Goal: Task Accomplishment & Management: Complete application form

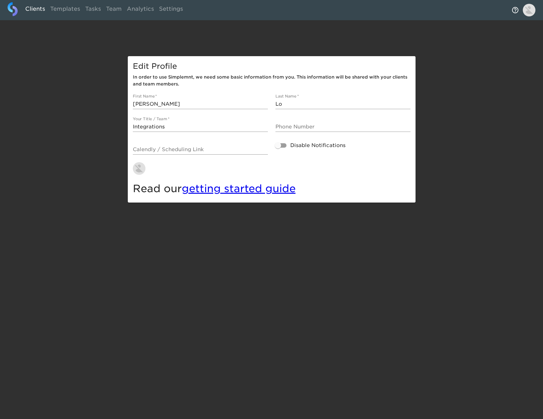
click at [31, 10] on link "Clients" at bounding box center [35, 9] width 25 height 15
select select "10"
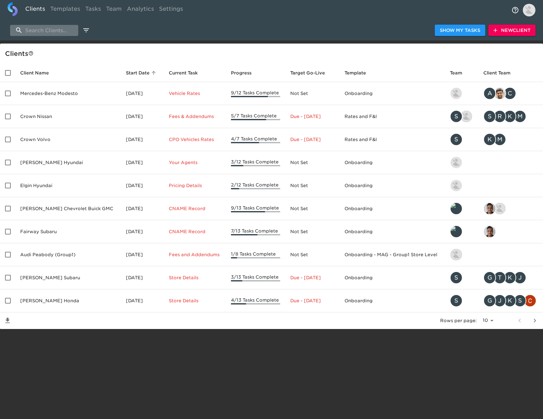
click at [69, 35] on input "search" at bounding box center [44, 30] width 68 height 11
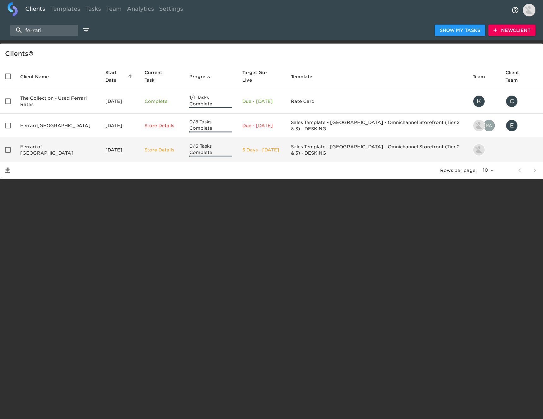
type input "ferrari"
click at [78, 150] on td "Ferrari of Rancho Mirage" at bounding box center [57, 150] width 85 height 24
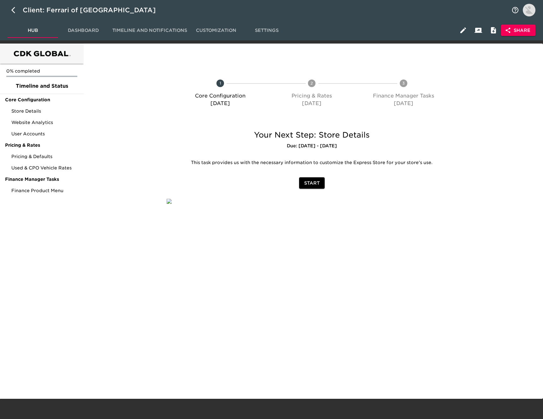
click at [513, 30] on span "Share" at bounding box center [518, 30] width 24 height 8
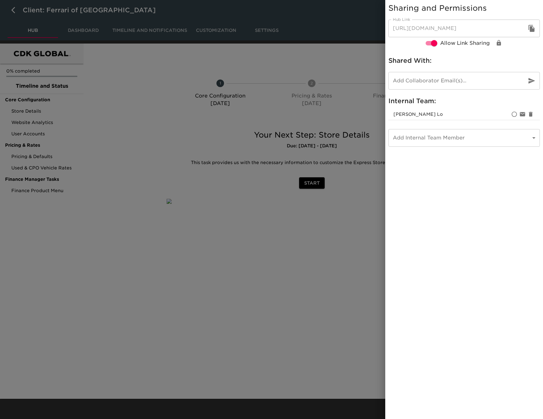
click at [532, 27] on icon "button" at bounding box center [531, 28] width 6 height 7
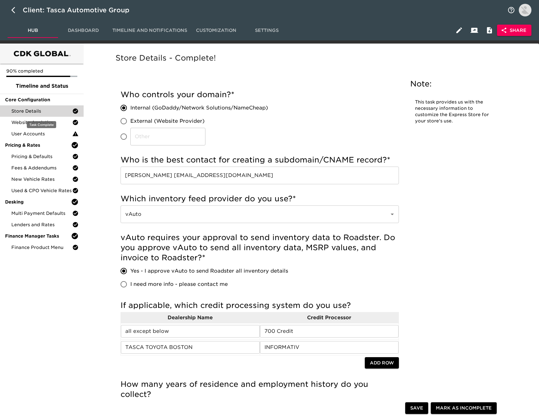
click at [47, 108] on div "Store Details" at bounding box center [42, 110] width 84 height 11
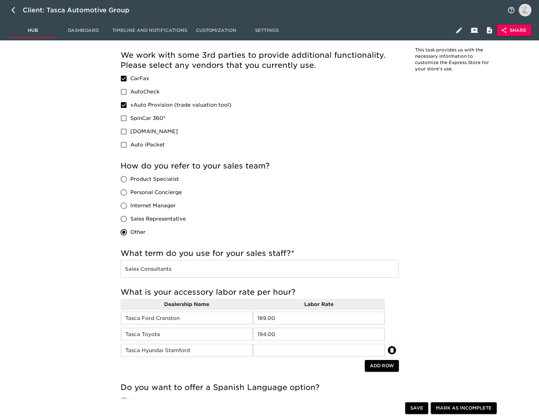
scroll to position [395, 0]
click at [261, 268] on input "Sales Consultants" at bounding box center [259, 268] width 278 height 18
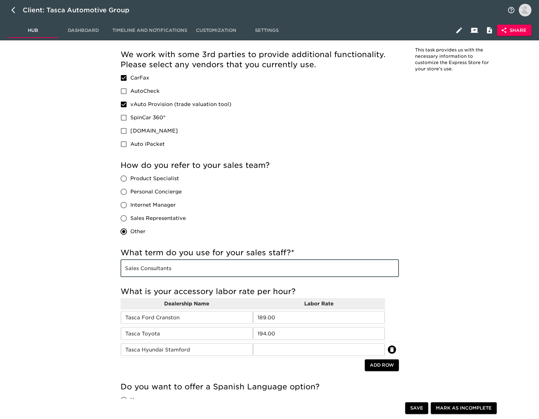
click at [261, 268] on input "Sales Consultants" at bounding box center [259, 268] width 278 height 18
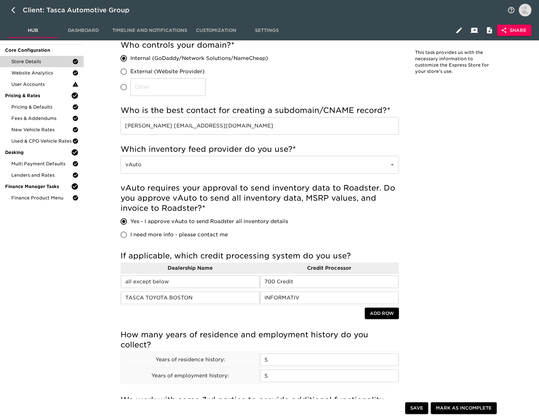
scroll to position [0, 0]
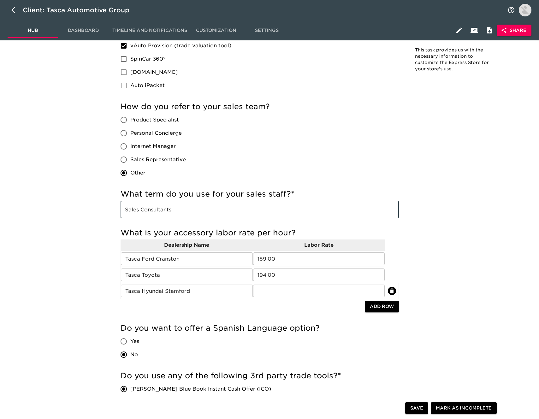
click at [39, 120] on div "90% completed Timeline and Status Core Configuration Store Details Website Anal…" at bounding box center [42, 138] width 84 height 1096
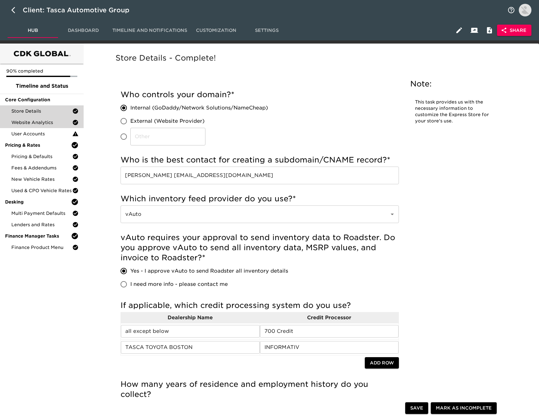
click at [44, 121] on span "Website Analytics" at bounding box center [41, 122] width 61 height 6
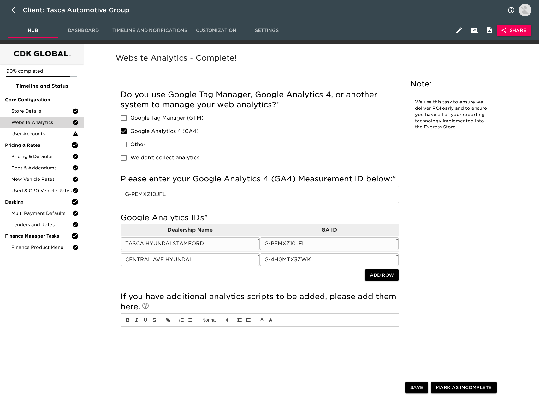
click at [286, 244] on input "G-PEMXZ10JFL" at bounding box center [329, 243] width 139 height 13
click at [202, 193] on input "G-PEMXZ10JFL" at bounding box center [259, 194] width 278 height 18
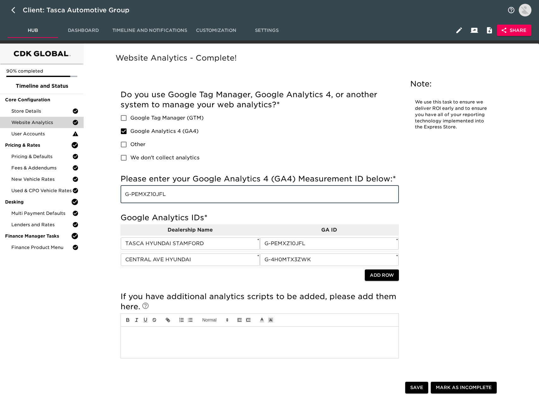
click at [202, 193] on input "G-PEMXZ10JFL" at bounding box center [259, 194] width 278 height 18
click at [55, 132] on span "User Accounts" at bounding box center [41, 134] width 61 height 6
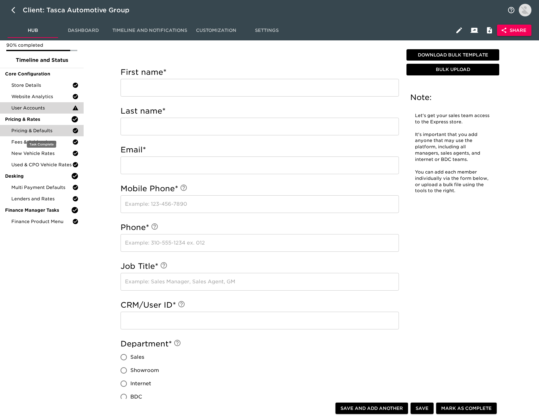
scroll to position [27, 0]
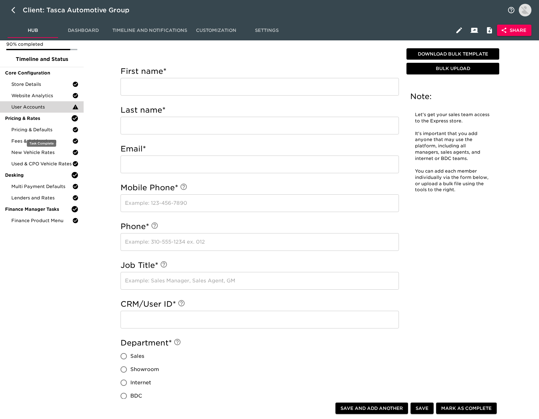
click at [55, 129] on span "Pricing & Defaults" at bounding box center [41, 129] width 61 height 6
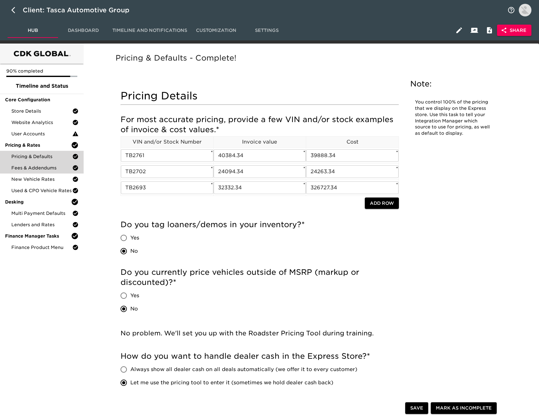
click at [48, 168] on span "Fees & Addendums" at bounding box center [41, 168] width 61 height 6
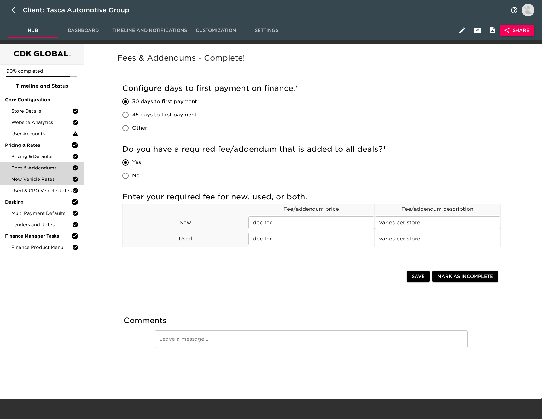
click at [43, 180] on span "New Vehicle Rates" at bounding box center [41, 179] width 61 height 6
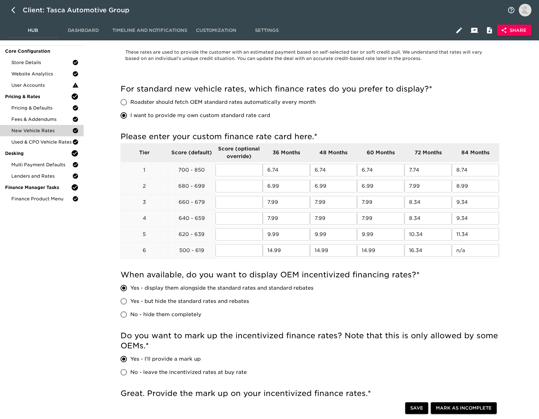
scroll to position [48, 0]
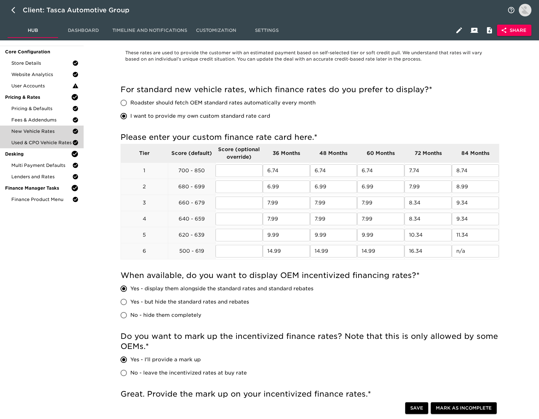
click at [52, 142] on span "Used & CPO Vehicle Rates" at bounding box center [41, 142] width 61 height 6
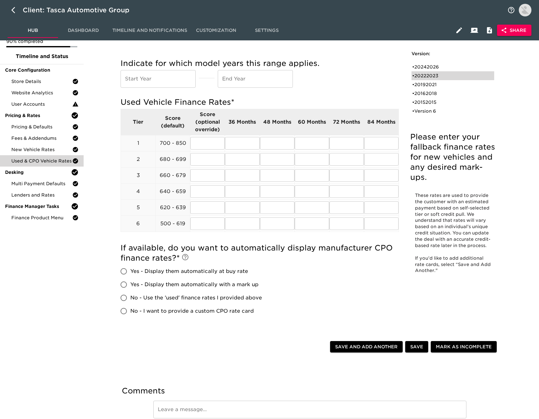
scroll to position [31, 0]
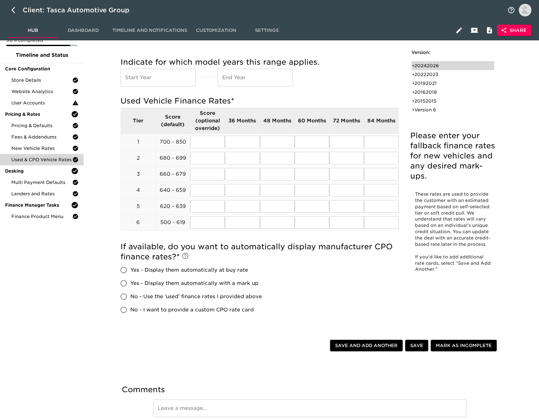
click at [441, 66] on div "• 20242026" at bounding box center [448, 65] width 73 height 6
type input "2024"
type input "2026"
radio input "true"
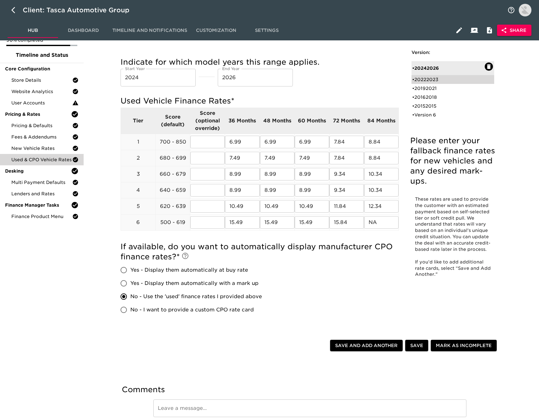
click at [437, 78] on div "• 20222023" at bounding box center [448, 79] width 73 height 6
type input "2022"
type input "2023"
radio input "true"
radio input "false"
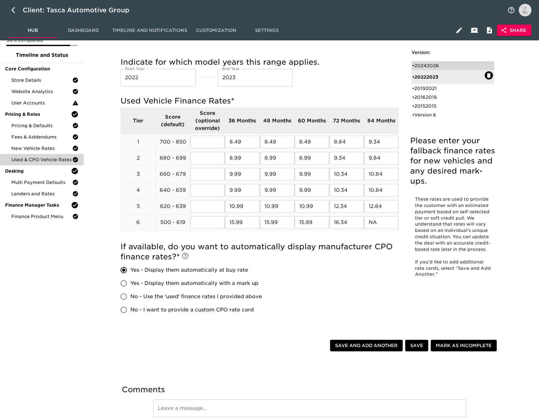
click at [436, 67] on div "• 20242026" at bounding box center [448, 65] width 73 height 6
type input "2024"
type input "2026"
radio input "false"
radio input "true"
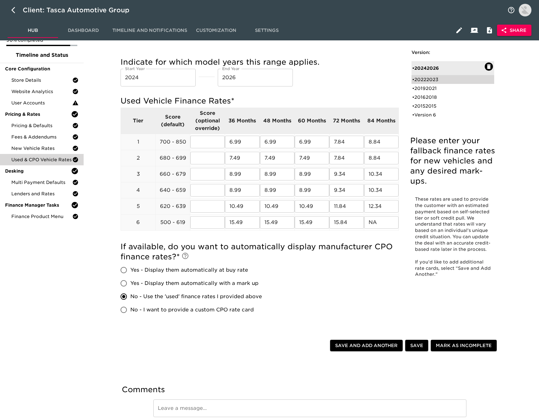
click at [438, 79] on div "• 20222023" at bounding box center [448, 79] width 73 height 6
type input "2022"
type input "2023"
radio input "true"
radio input "false"
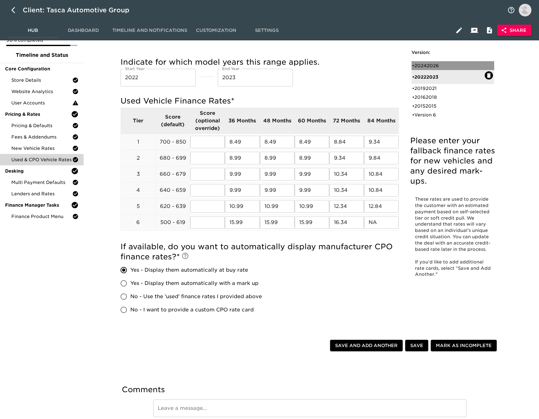
click at [438, 67] on div "• 20242026" at bounding box center [448, 65] width 73 height 6
type input "2024"
type input "2026"
radio input "false"
radio input "true"
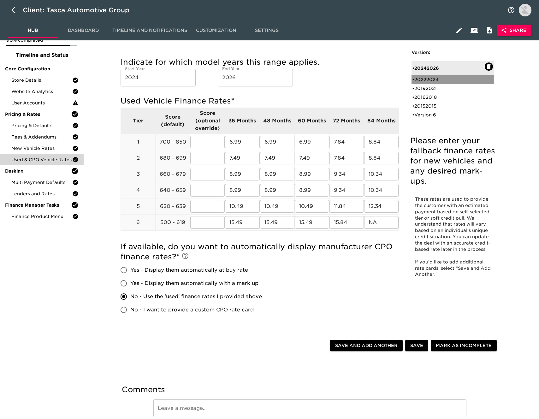
click at [442, 77] on div "• 20222023" at bounding box center [448, 79] width 73 height 6
type input "2022"
type input "2023"
radio input "true"
radio input "false"
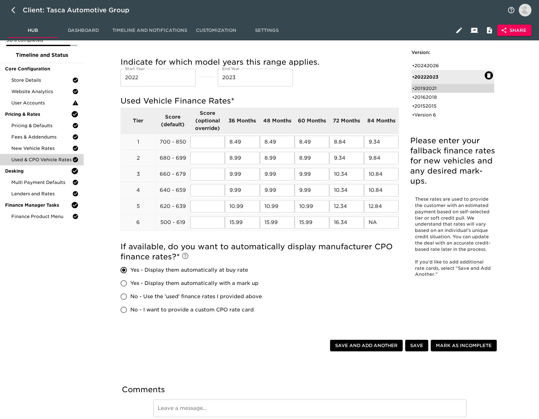
click at [445, 85] on div "• 20192021" at bounding box center [448, 88] width 73 height 6
type input "2019"
type input "2021"
radio input "false"
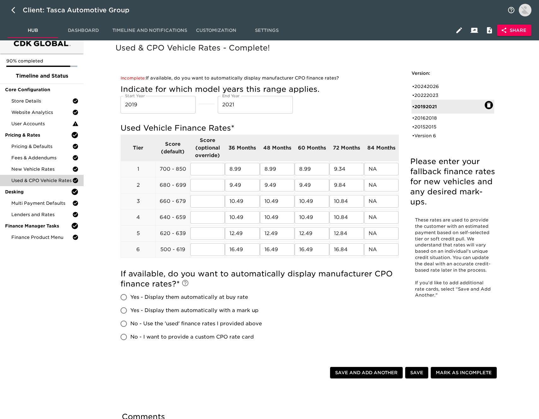
scroll to position [0, 0]
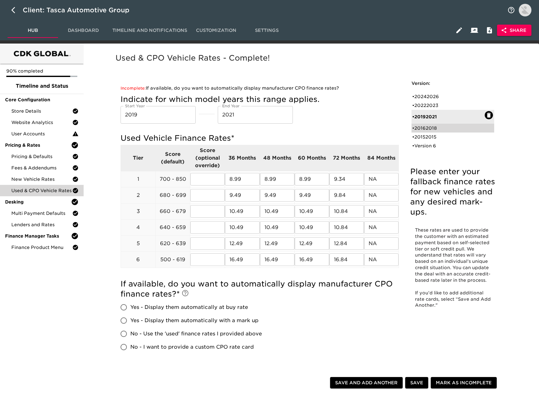
click at [447, 127] on div "• 20162018" at bounding box center [448, 128] width 73 height 6
type input "2016"
type input "2018"
click at [443, 135] on div "• 20152015" at bounding box center [448, 137] width 73 height 6
type input "2015"
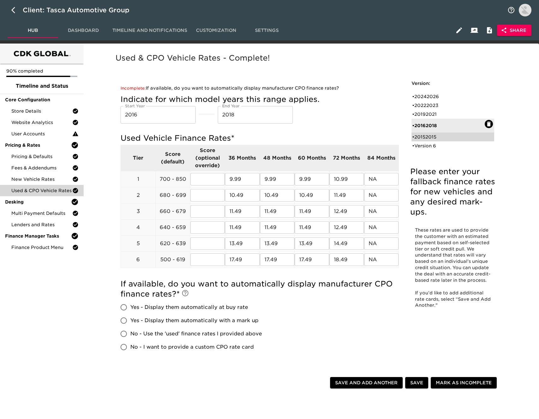
type input "2015"
click at [440, 145] on div "• Version 6" at bounding box center [448, 146] width 73 height 6
radio input "true"
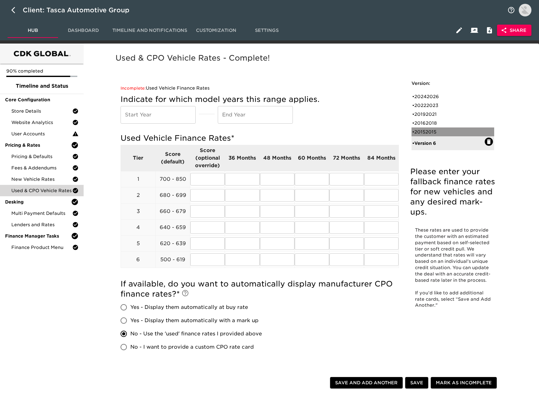
click at [442, 132] on div "• 20152015" at bounding box center [448, 132] width 73 height 6
type input "2015"
radio input "false"
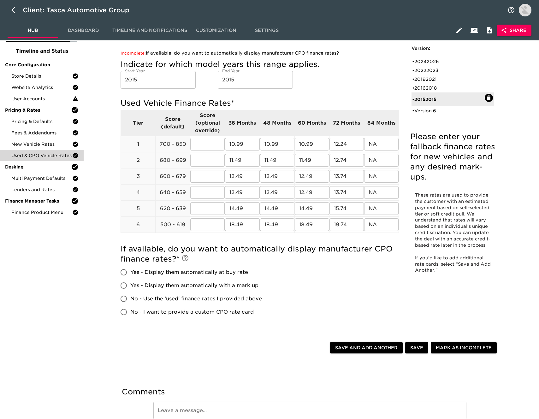
scroll to position [34, 0]
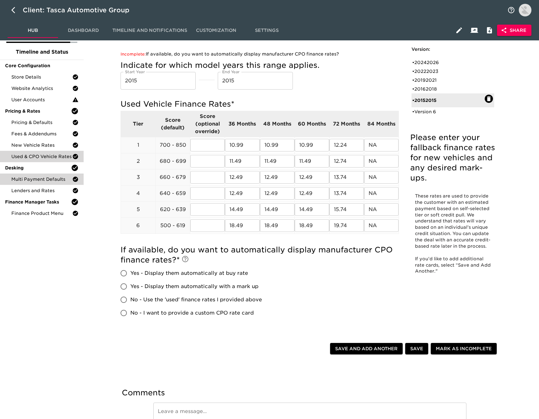
click at [47, 179] on span "Multi Payment Defaults" at bounding box center [41, 179] width 61 height 6
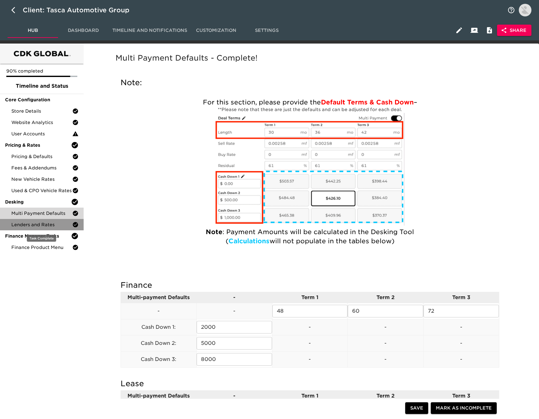
click at [46, 223] on span "Lenders and Rates" at bounding box center [41, 224] width 61 height 6
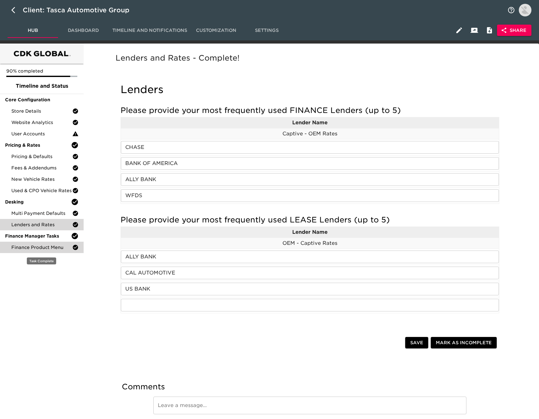
click at [51, 249] on span "Finance Product Menu" at bounding box center [41, 247] width 61 height 6
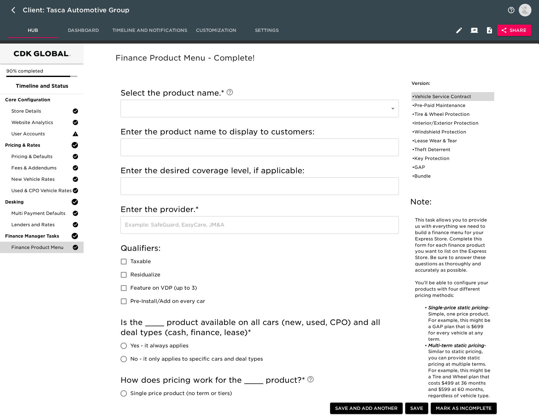
click at [450, 93] on div "• Vehicle Service Contract" at bounding box center [448, 96] width 73 height 6
type input "Vehicle Service Contract"
type input "Triton VSC"
type input "Ultimate"
type input "GSFS"
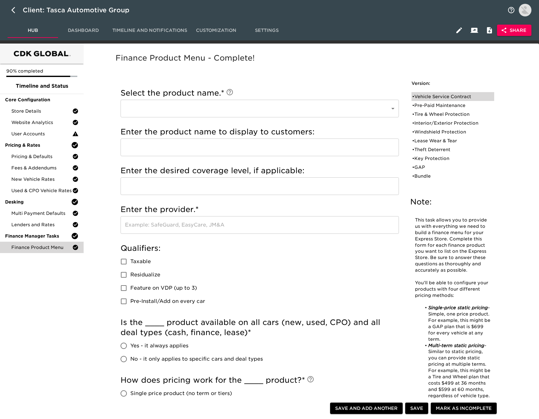
radio input "true"
checkbox input "true"
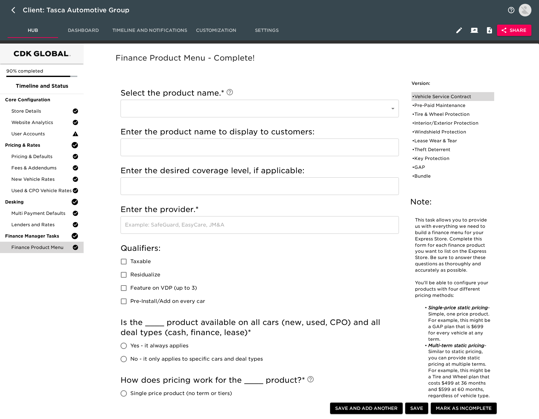
checkbox input "true"
radio input "true"
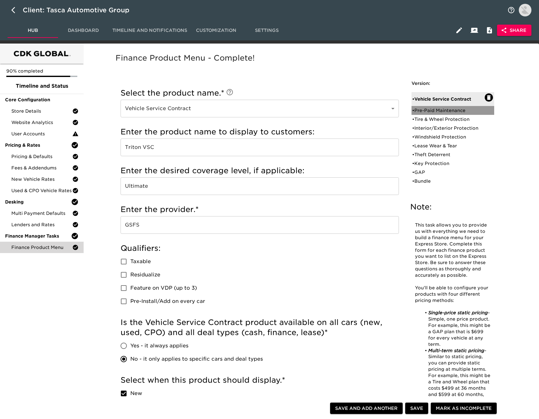
click at [428, 112] on div "• Pre-Paid Maintenance" at bounding box center [448, 110] width 73 height 6
type input "Pre-Paid Maintenance"
type input "TRITON PRE-PAID MAINTANENCE"
radio input "true"
checkbox input "true"
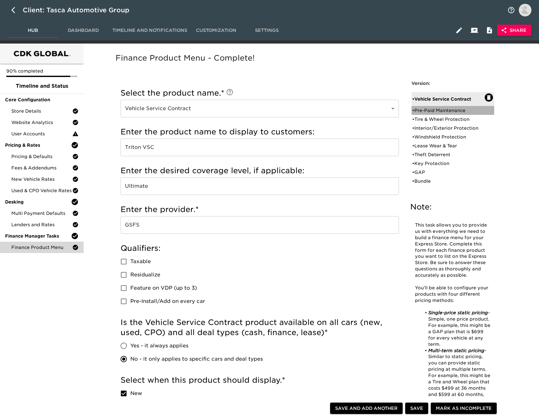
checkbox input "true"
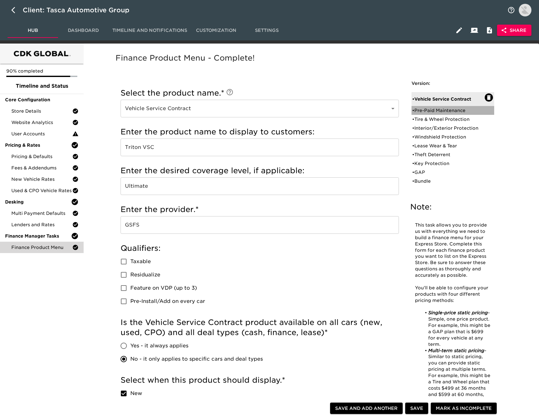
radio input "true"
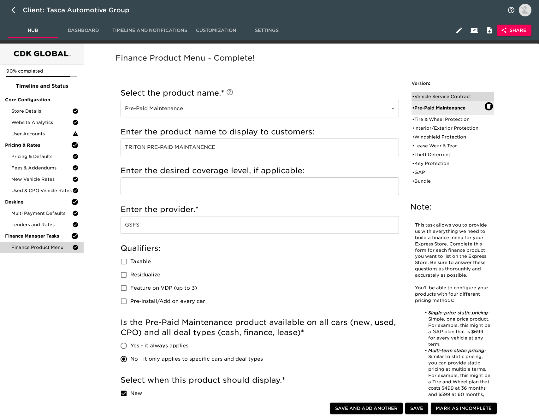
click at [445, 97] on div "• Vehicle Service Contract" at bounding box center [448, 96] width 73 height 6
type input "Vehicle Service Contract"
type input "Triton VSC"
type input "Ultimate"
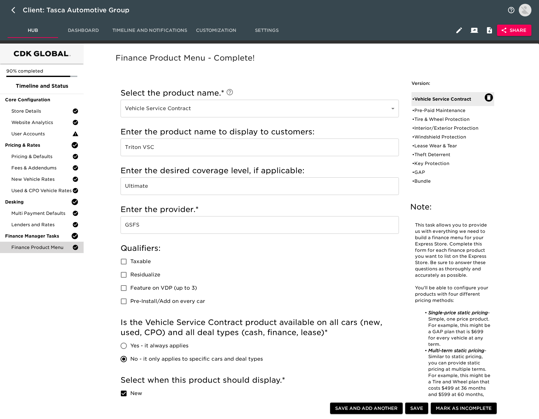
click at [253, 226] on input "GSFS" at bounding box center [259, 225] width 278 height 18
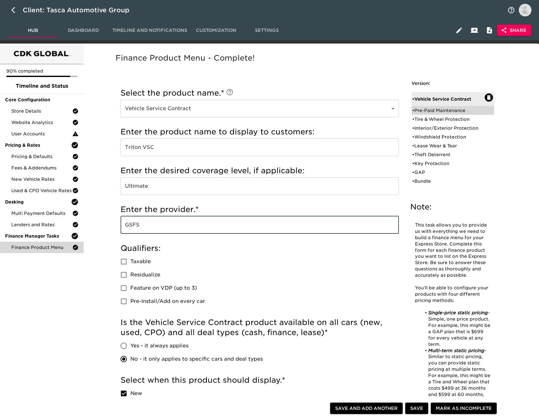
click at [438, 111] on div "• Pre-Paid Maintenance" at bounding box center [448, 110] width 73 height 6
type input "Pre-Paid Maintenance"
type input "TRITON PRE-PAID MAINTANENCE"
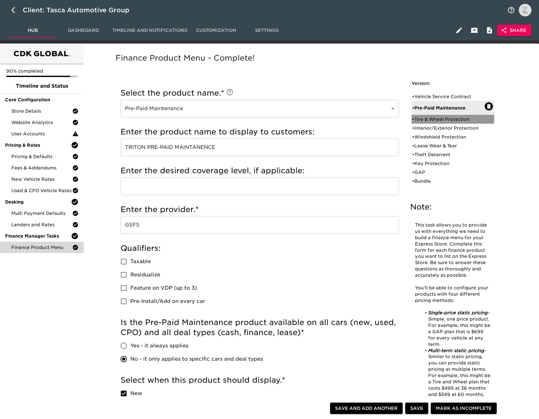
click at [456, 117] on div "• Tire & Wheel Protection" at bounding box center [448, 119] width 73 height 6
type input "Tire & Wheel Protection"
type input "TRITON 360 TIRE & WHEEL"
radio input "true"
checkbox input "false"
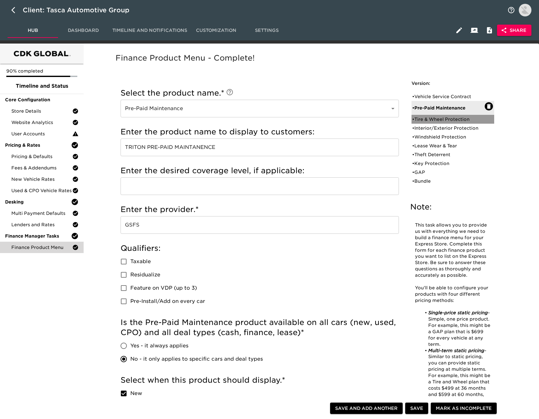
checkbox input "false"
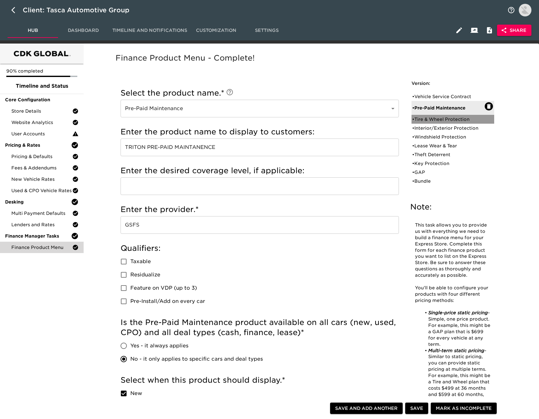
radio input "true"
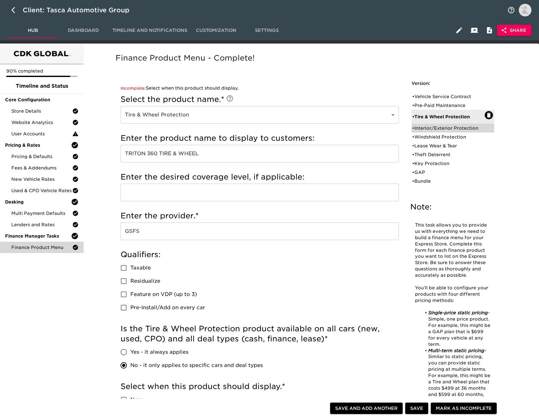
click at [443, 131] on div "• Interior/Exterior Protection" at bounding box center [448, 128] width 73 height 6
type input "Interior/Exterior Protection"
type input "TRITON CERAMIC"
checkbox input "true"
radio input "true"
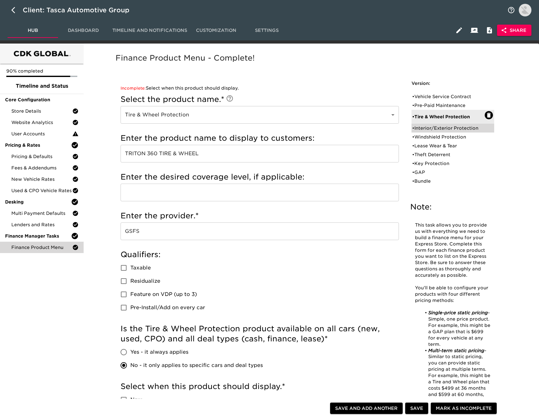
radio input "false"
radio input "true"
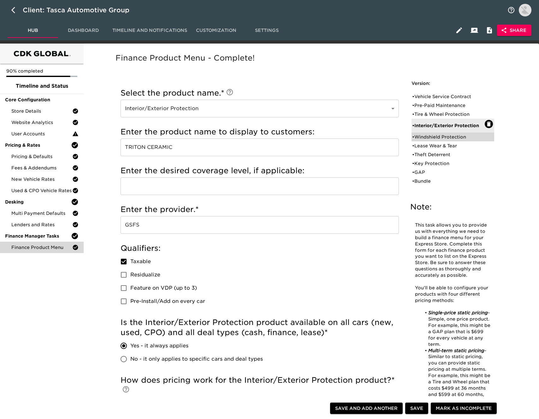
click at [442, 137] on div "• Windshield Protection" at bounding box center [448, 137] width 73 height 6
type input "Windshield Protection"
type input "TRITON WINDSHIELD PROTECTION"
checkbox input "false"
radio input "true"
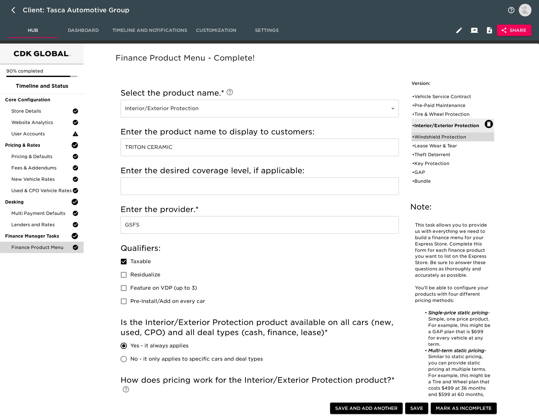
radio input "true"
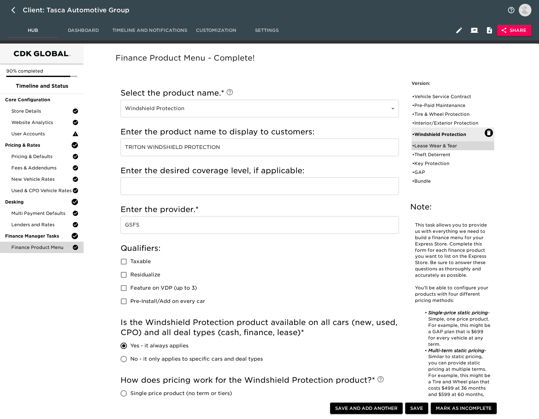
click at [436, 144] on div "• Lease Wear & Tear" at bounding box center [448, 146] width 73 height 6
type input "Lease Wear & Tear"
type input "OEM LEASE WEAR & TEAR"
type input "OEM"
radio input "false"
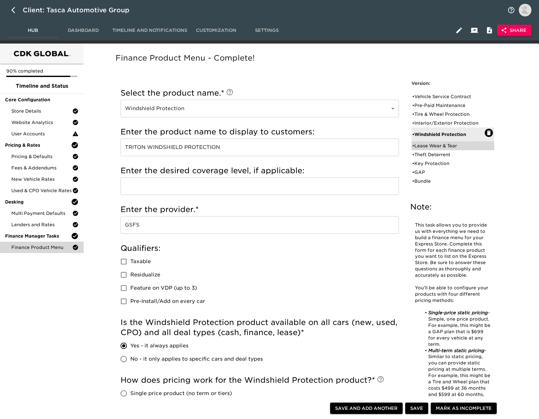
radio input "true"
checkbox input "true"
radio input "true"
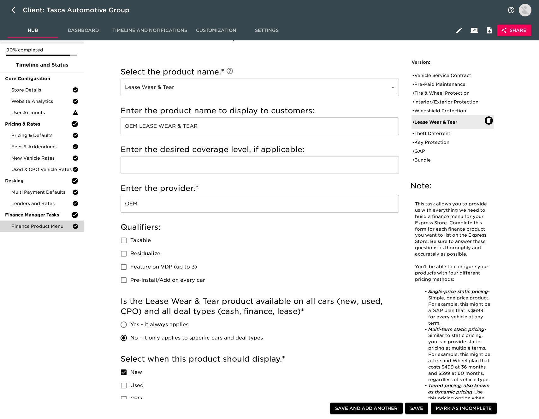
scroll to position [26, 0]
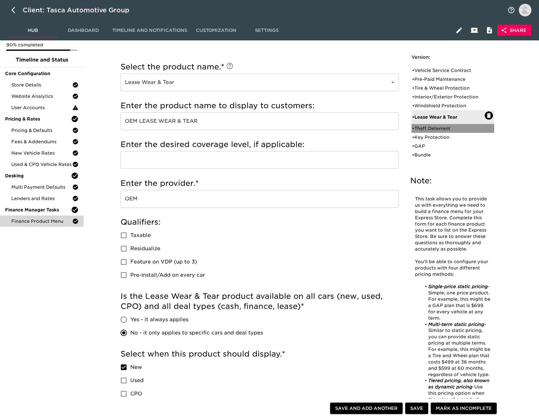
click at [434, 130] on div "• Theft Deterrent" at bounding box center [448, 128] width 73 height 6
type input "Theft Deterrent"
type input "RECOVR"
checkbox input "true"
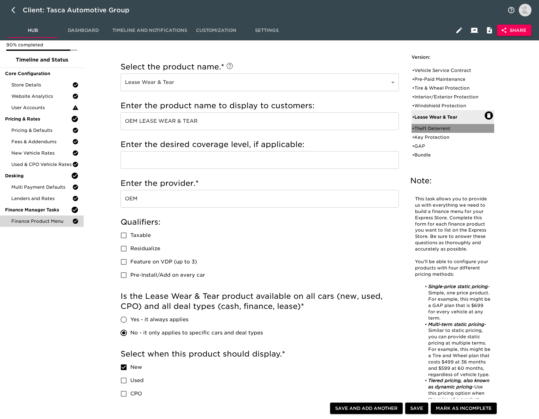
radio input "true"
radio input "false"
checkbox input "false"
radio input "true"
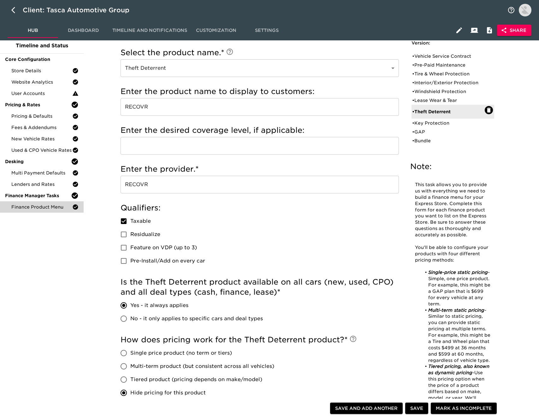
scroll to position [0, 0]
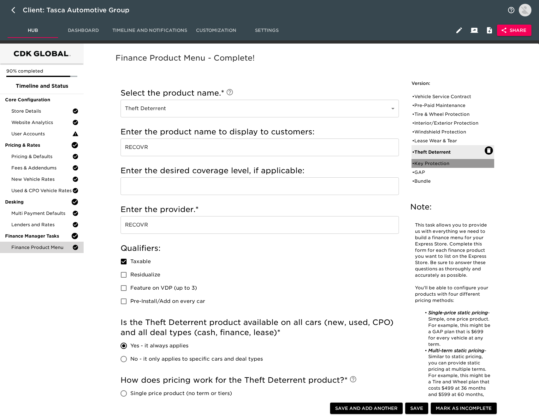
click at [437, 163] on div "• Key Protection" at bounding box center [448, 163] width 73 height 6
type input "Key Protection"
type input "TRITON KEY PROTECTION"
type input "GSFS"
checkbox input "false"
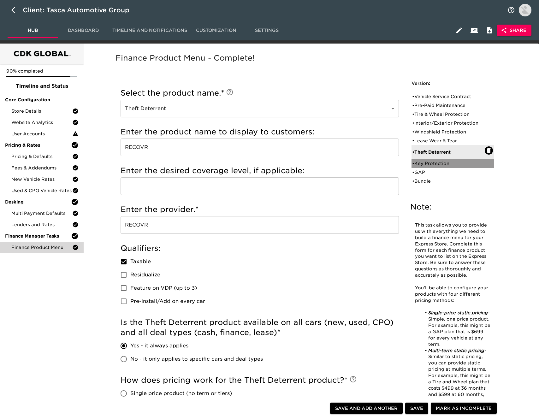
radio input "true"
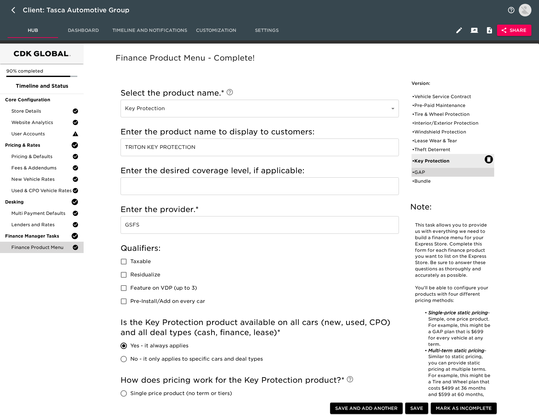
click at [449, 171] on div "• GAP" at bounding box center [448, 172] width 73 height 6
type input "GAP"
type input "TRITON GAP"
radio input "false"
radio input "true"
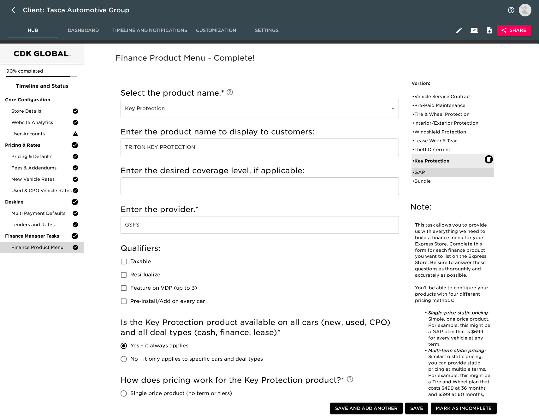
checkbox input "true"
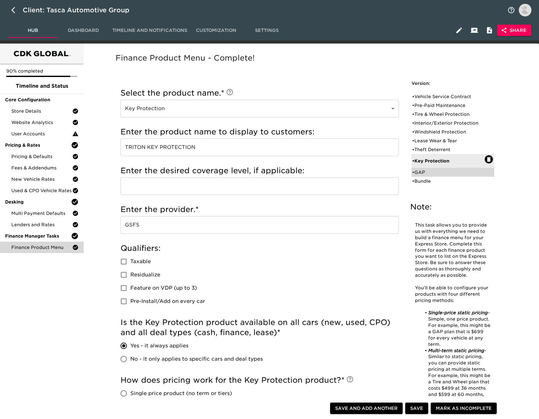
radio input "true"
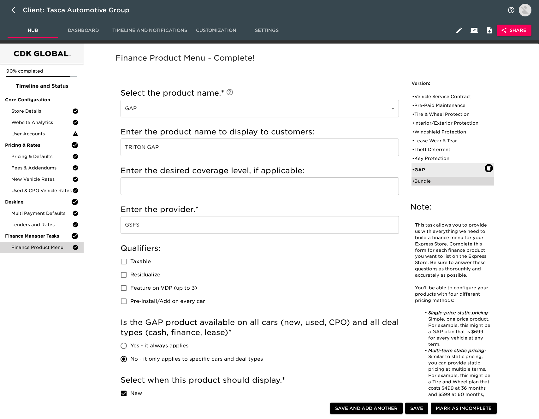
click at [428, 181] on div "• Bundle" at bounding box center [448, 181] width 73 height 6
type input "Bundle"
type input "TRITON 360+ TIRE & WHEEL"
radio input "true"
radio input "false"
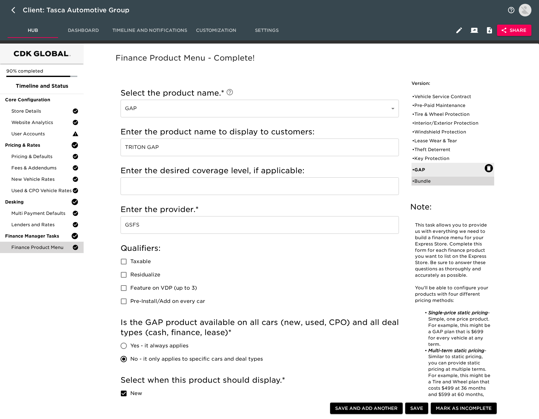
checkbox input "false"
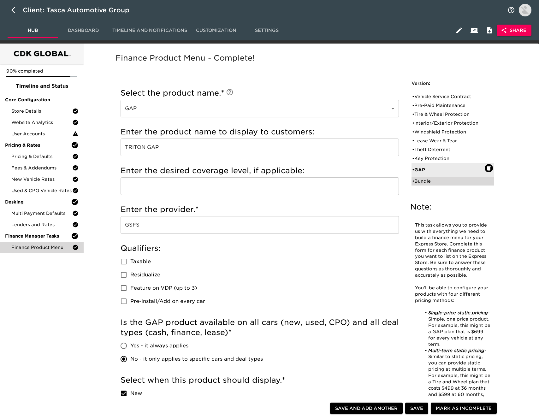
radio input "true"
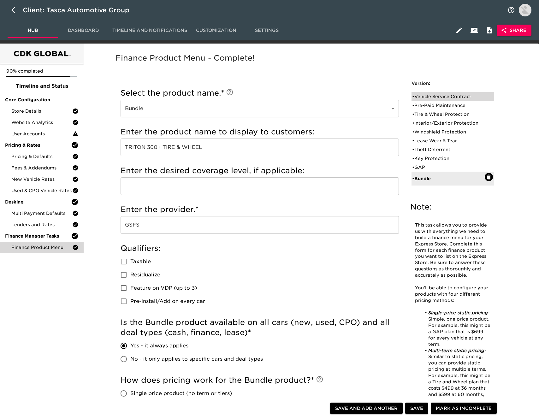
click at [440, 94] on div "• Vehicle Service Contract" at bounding box center [448, 96] width 73 height 6
type input "Vehicle Service Contract"
type input "Triton VSC"
type input "Ultimate"
radio input "false"
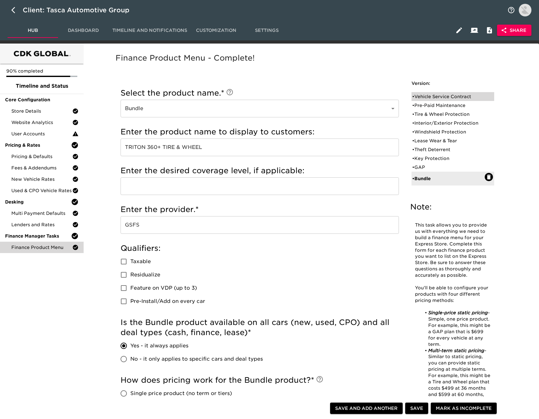
radio input "true"
checkbox input "true"
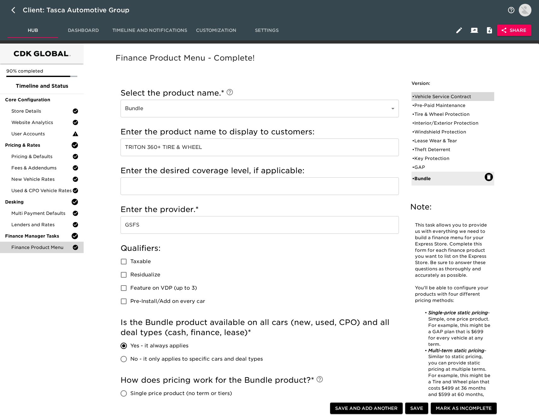
checkbox input "true"
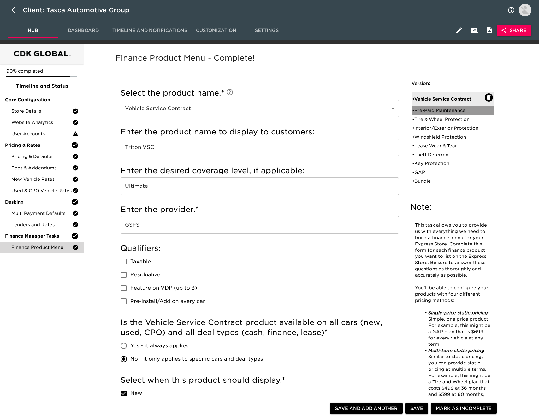
click at [446, 109] on div "• Pre-Paid Maintenance" at bounding box center [448, 110] width 73 height 6
type input "Pre-Paid Maintenance"
type input "TRITON PRE-PAID MAINTANENCE"
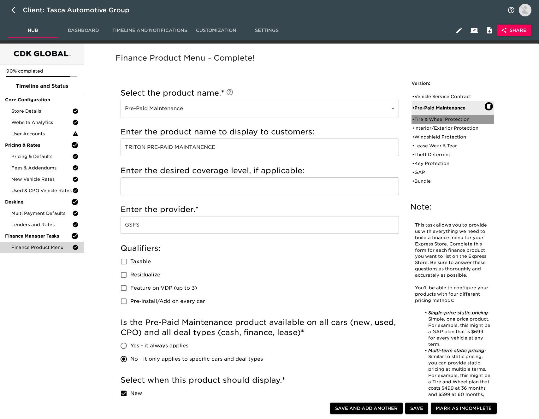
click at [441, 120] on div "• Tire & Wheel Protection" at bounding box center [448, 119] width 73 height 6
type input "Tire & Wheel Protection"
type input "TRITON 360 TIRE & WHEEL"
checkbox input "false"
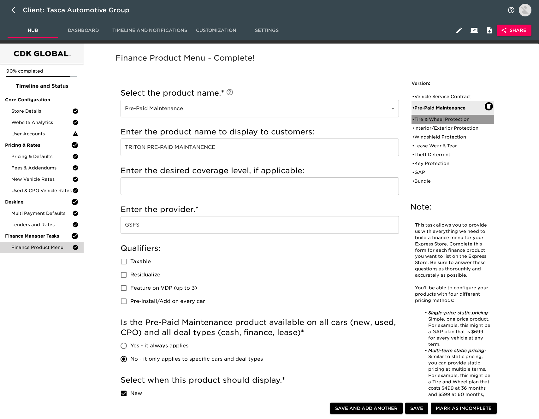
checkbox input "false"
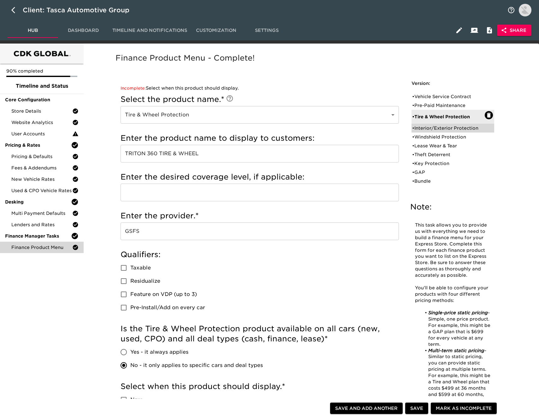
click at [439, 127] on div "• Interior/Exterior Protection" at bounding box center [448, 128] width 73 height 6
type input "Interior/Exterior Protection"
type input "TRITON CERAMIC"
checkbox input "true"
radio input "true"
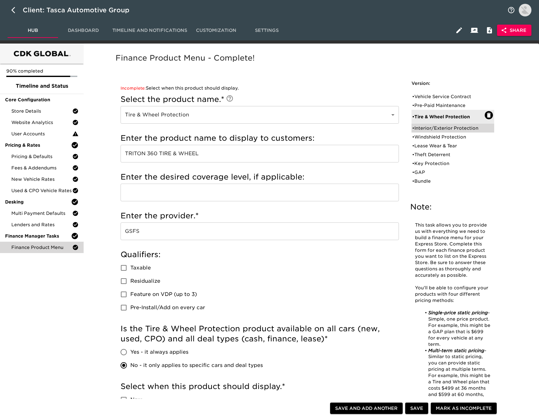
radio input "false"
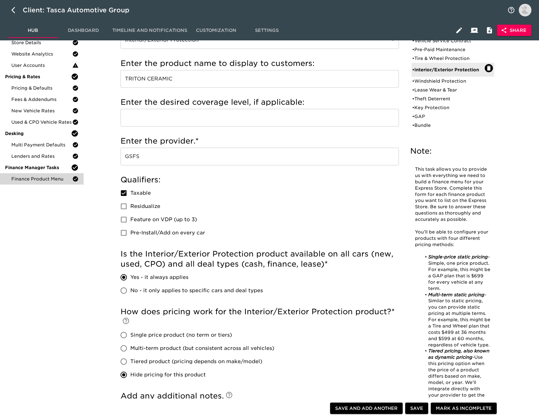
scroll to position [68, 0]
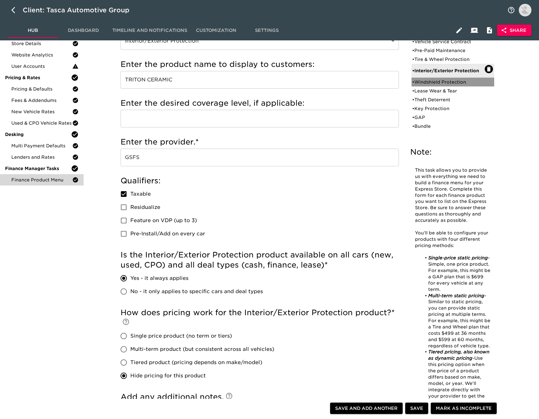
click at [430, 82] on div "• Windshield Protection" at bounding box center [448, 82] width 73 height 6
type input "Windshield Protection"
type input "TRITON WINDSHIELD PROTECTION"
checkbox input "false"
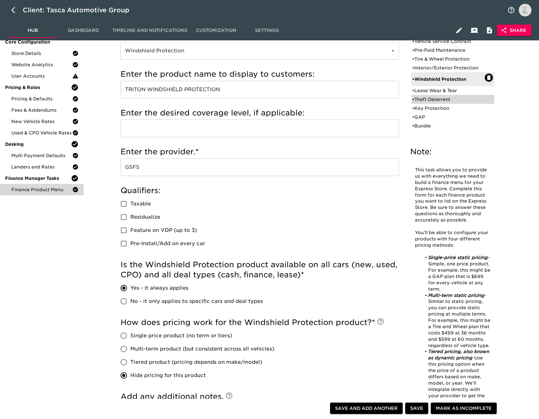
scroll to position [55, 0]
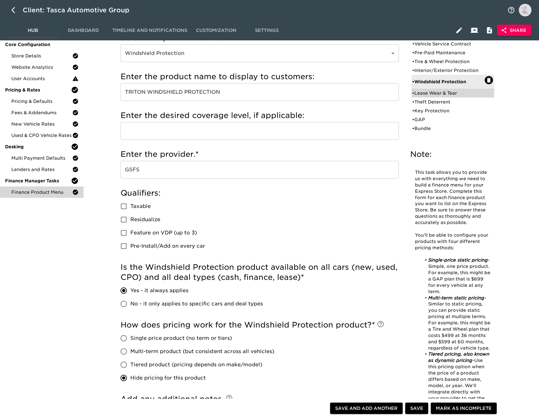
click at [433, 90] on div "• Lease Wear & Tear" at bounding box center [448, 93] width 73 height 6
type input "Lease Wear & Tear"
type input "OEM LEASE WEAR & TEAR"
type input "OEM"
radio input "false"
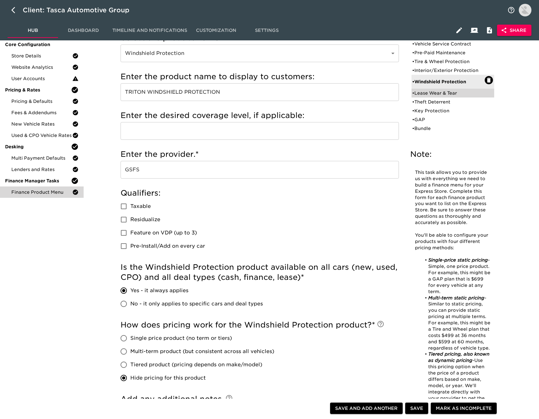
radio input "true"
checkbox input "true"
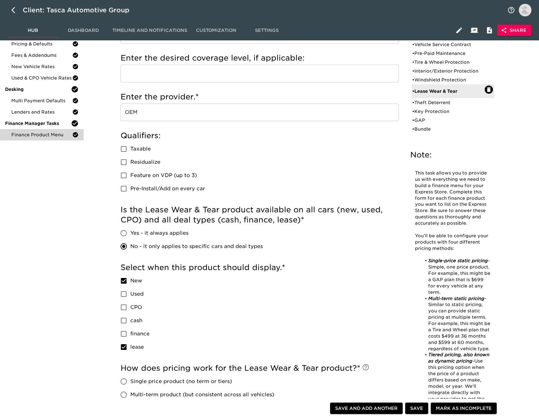
scroll to position [113, 0]
